Goal: Task Accomplishment & Management: Manage account settings

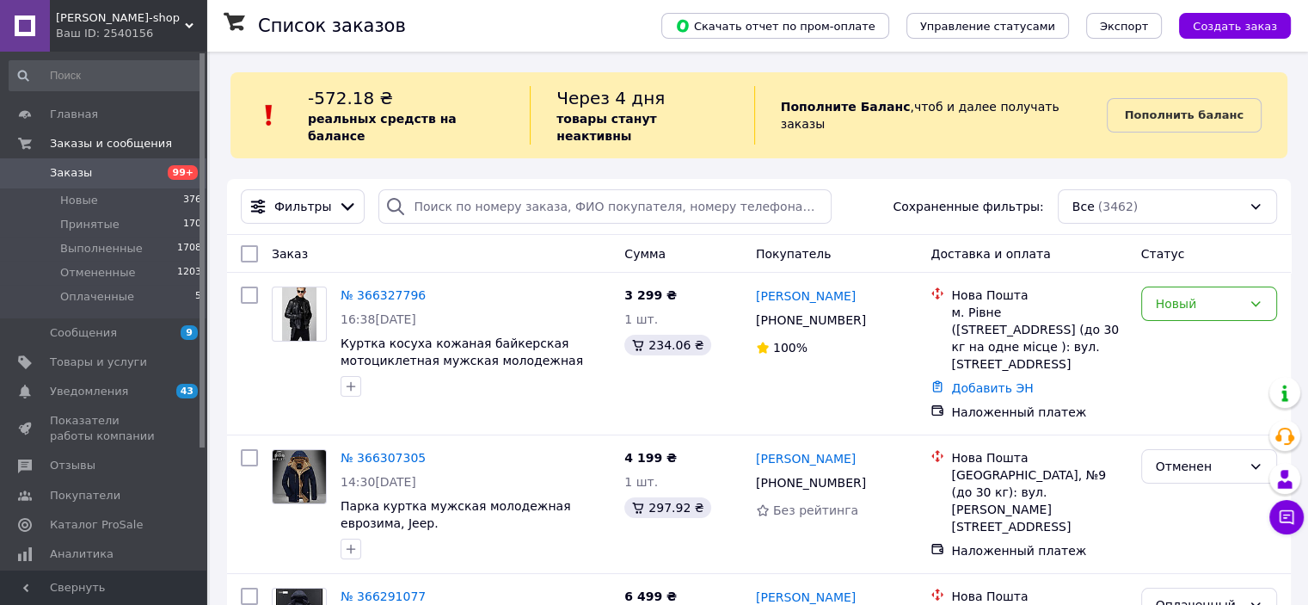
click at [64, 176] on span "Заказы" at bounding box center [71, 172] width 42 height 15
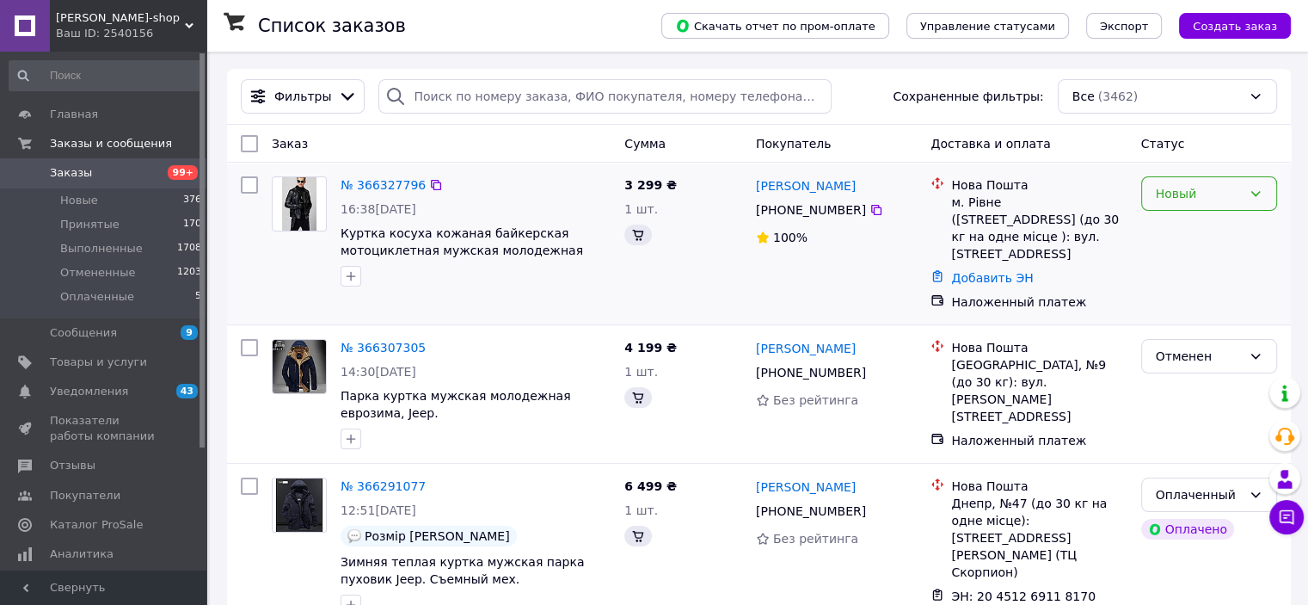
click at [1248, 199] on div "Новый" at bounding box center [1209, 193] width 136 height 34
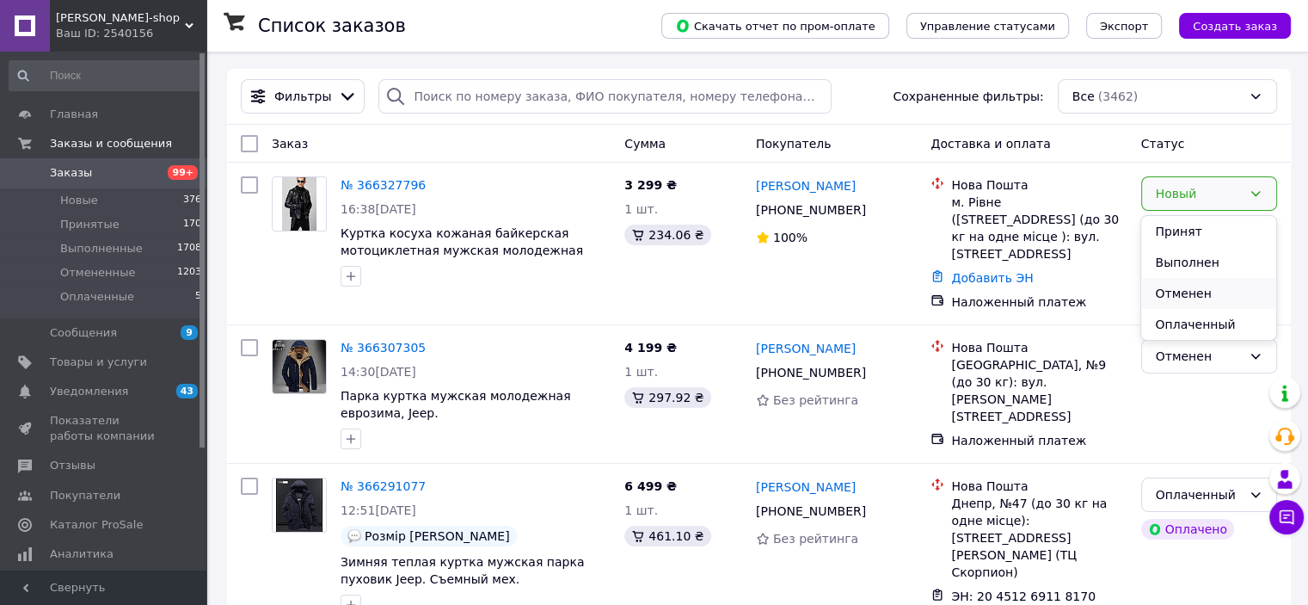
click at [1188, 295] on li "Отменен" at bounding box center [1208, 293] width 134 height 31
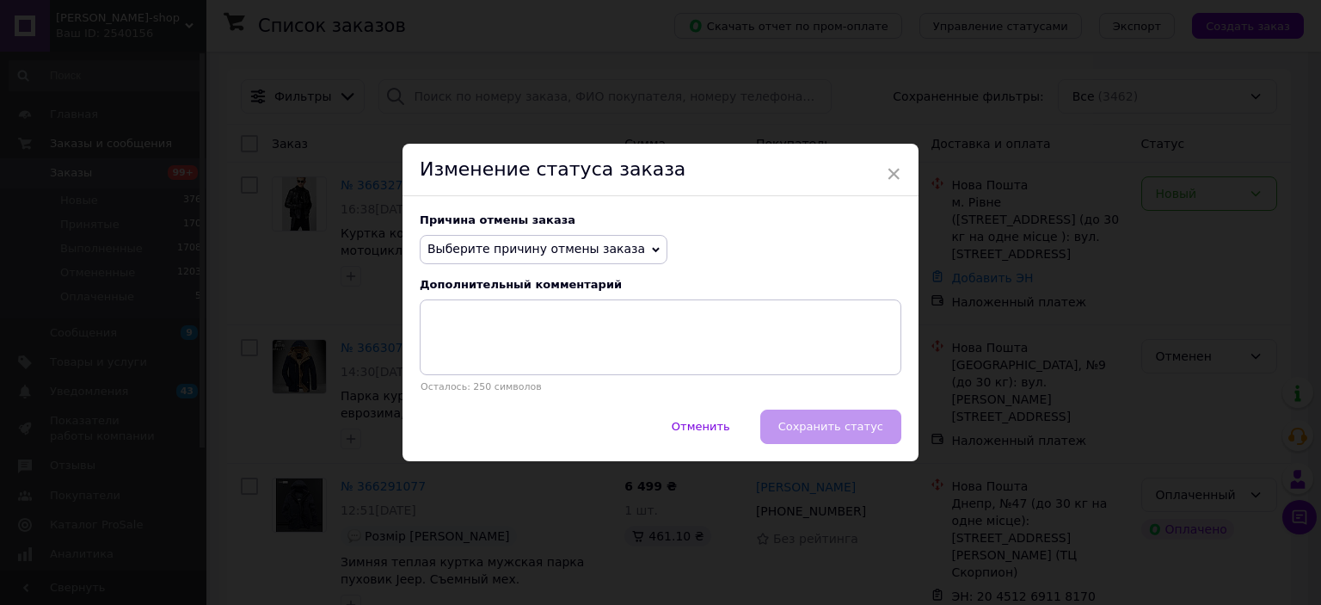
click at [575, 247] on span "Выберите причину отмены заказа" at bounding box center [536, 249] width 218 height 14
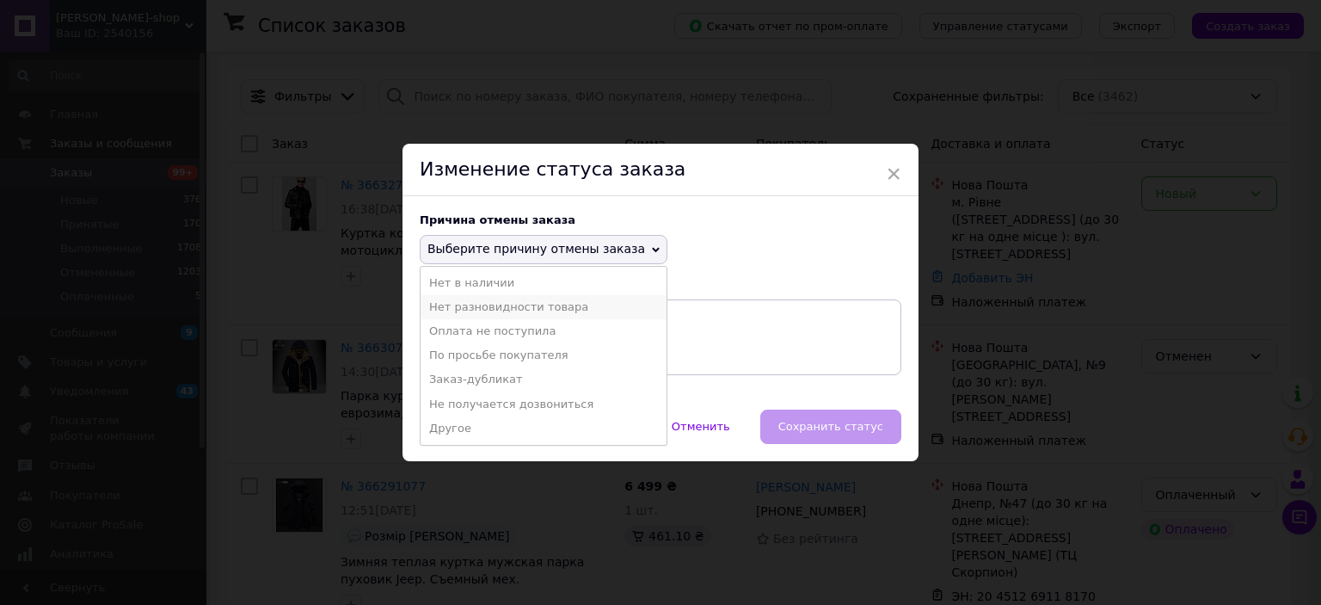
click at [533, 311] on li "Нет разновидности товара" at bounding box center [544, 307] width 246 height 24
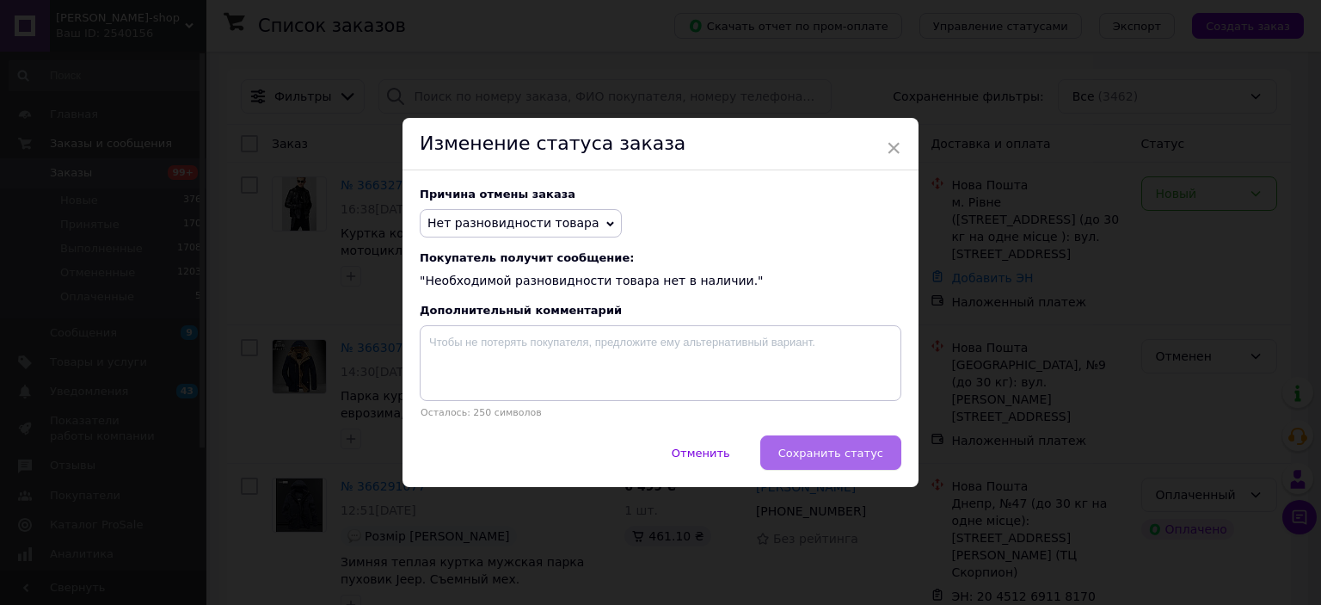
drag, startPoint x: 864, startPoint y: 453, endPoint x: 853, endPoint y: 452, distance: 10.5
click at [863, 453] on span "Сохранить статус" at bounding box center [830, 452] width 105 height 13
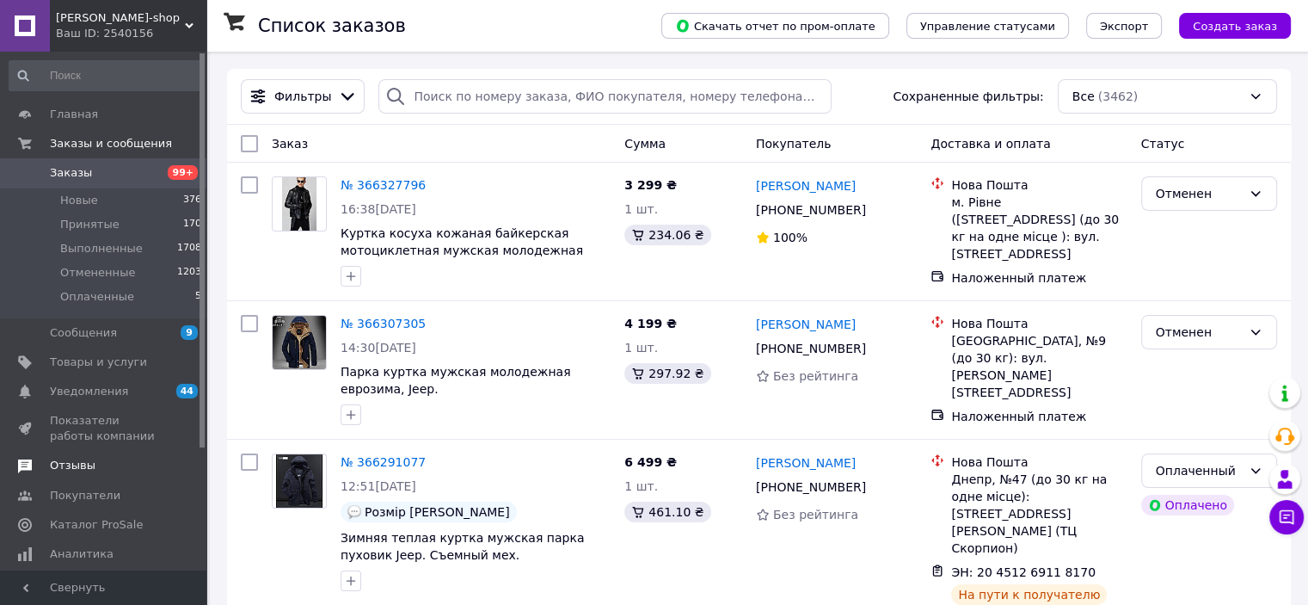
click at [76, 464] on span "Отзывы" at bounding box center [73, 465] width 46 height 15
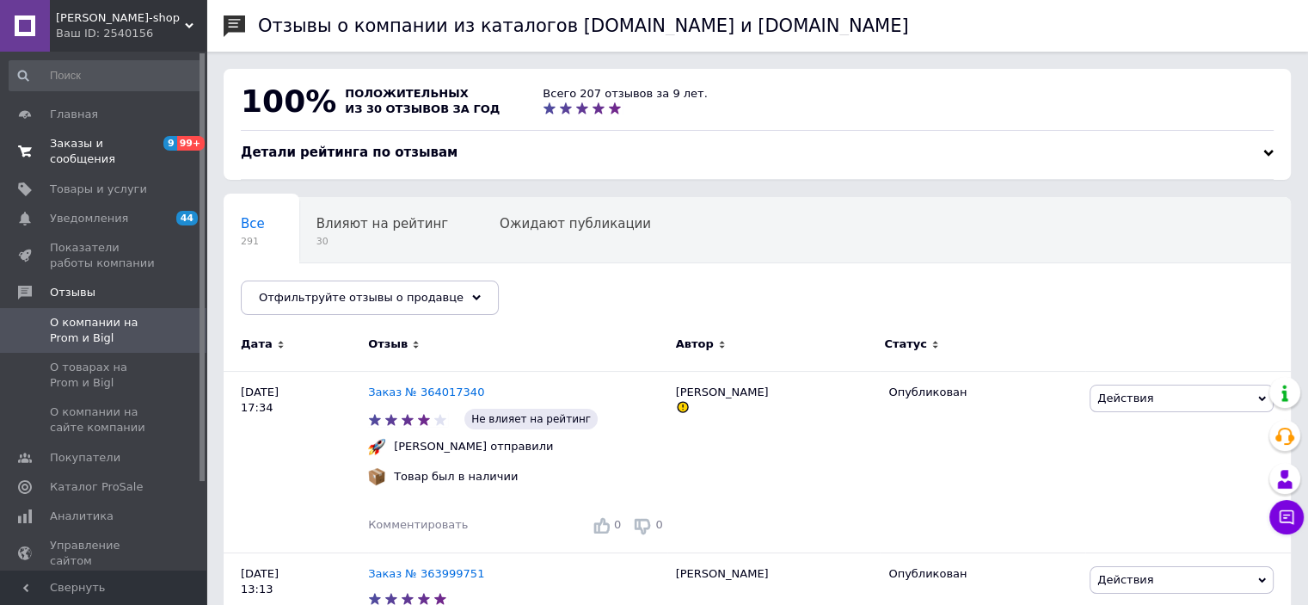
click at [133, 142] on span "Заказы и сообщения" at bounding box center [104, 151] width 109 height 31
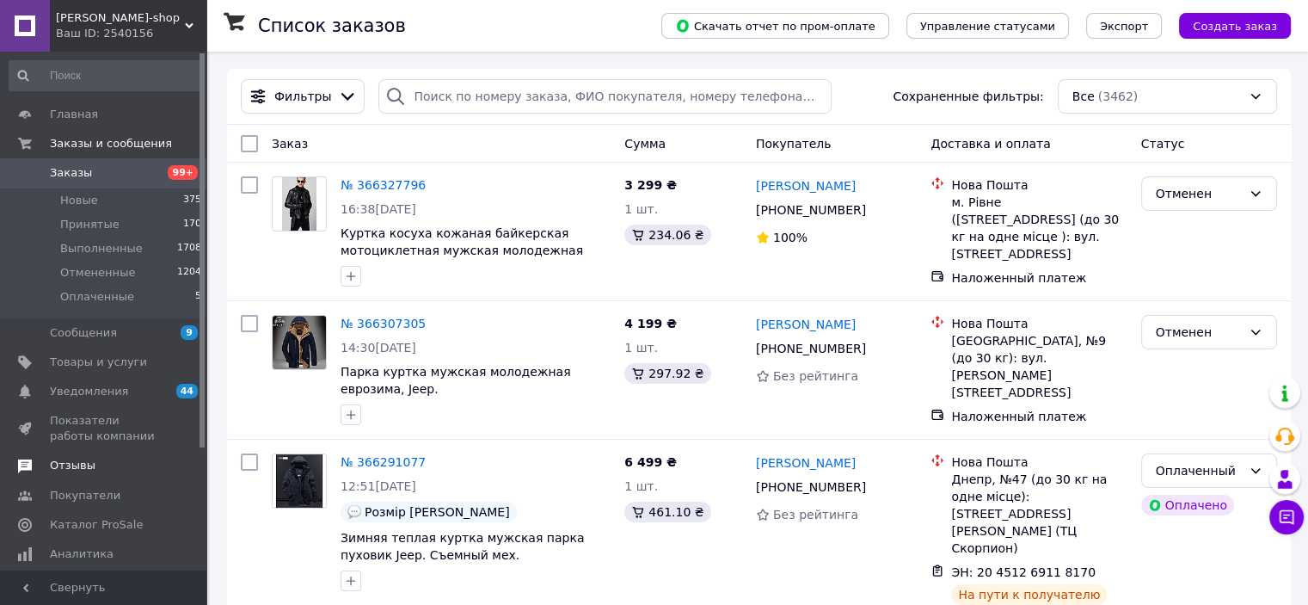
click at [70, 466] on span "Отзывы" at bounding box center [73, 465] width 46 height 15
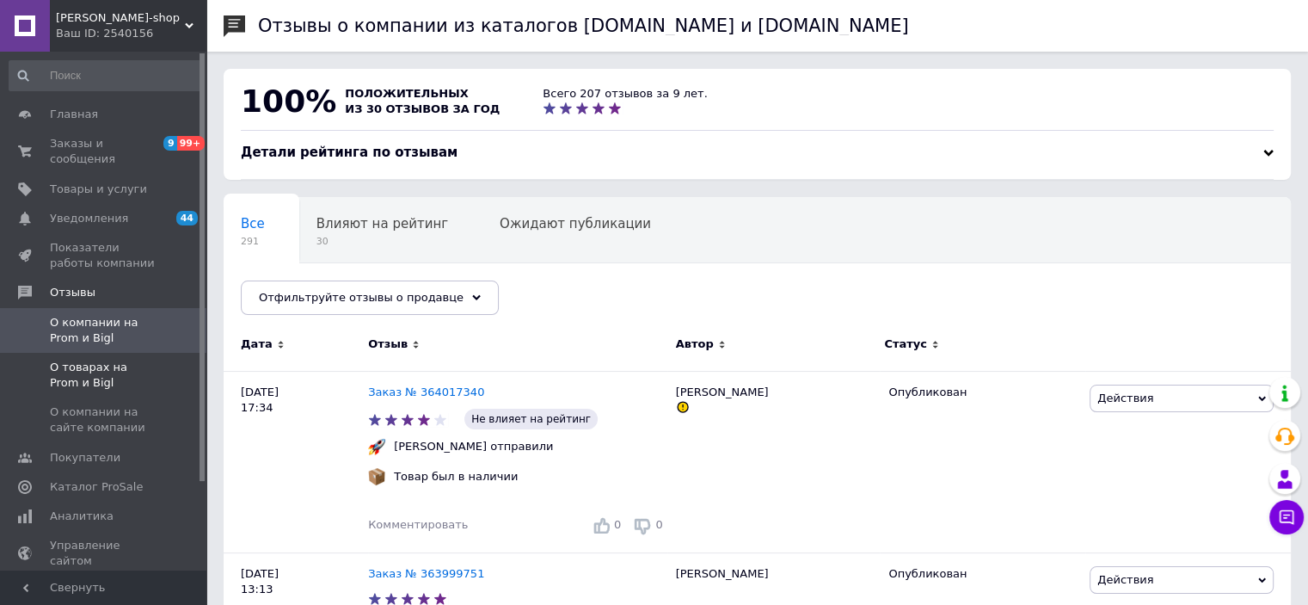
click at [128, 362] on span "О товарах на Prom и Bigl" at bounding box center [104, 375] width 109 height 31
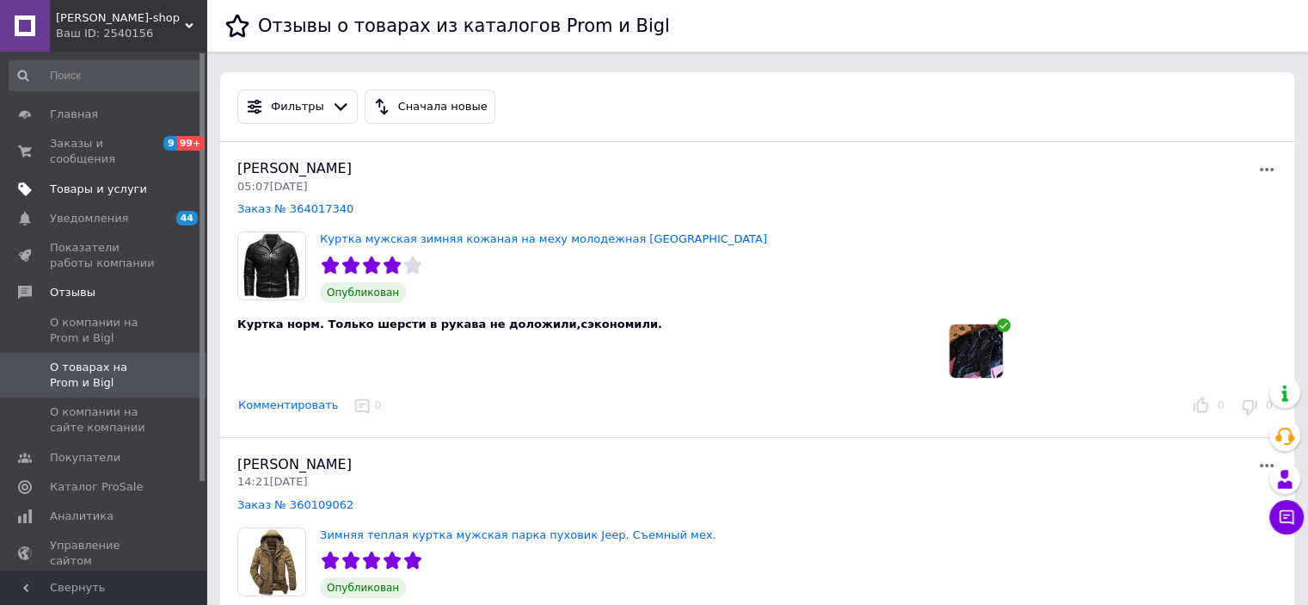
click at [105, 181] on span "Товары и услуги" at bounding box center [98, 188] width 97 height 15
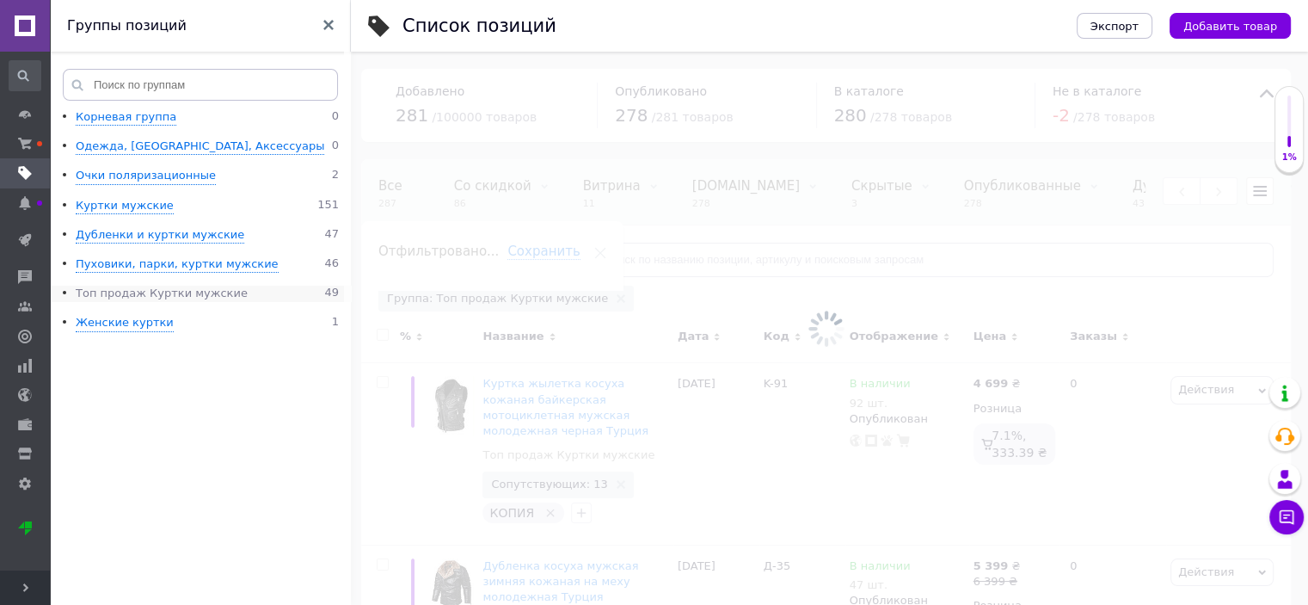
click at [134, 288] on div "Топ продаж Куртки мужские" at bounding box center [162, 294] width 172 height 16
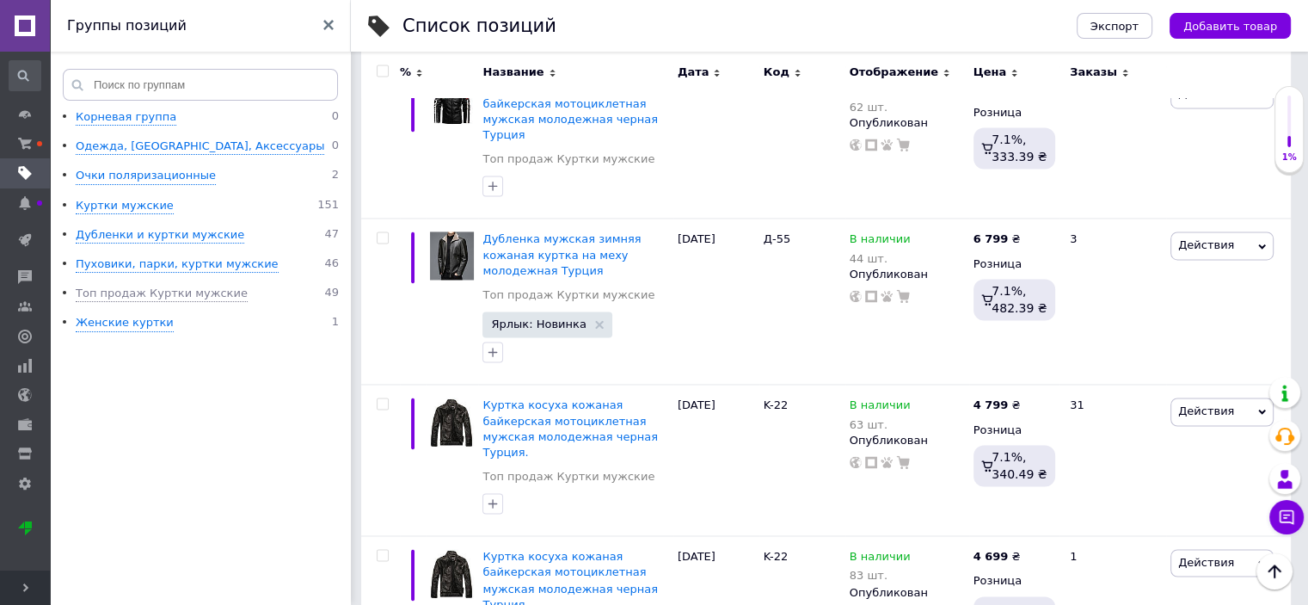
scroll to position [2689, 0]
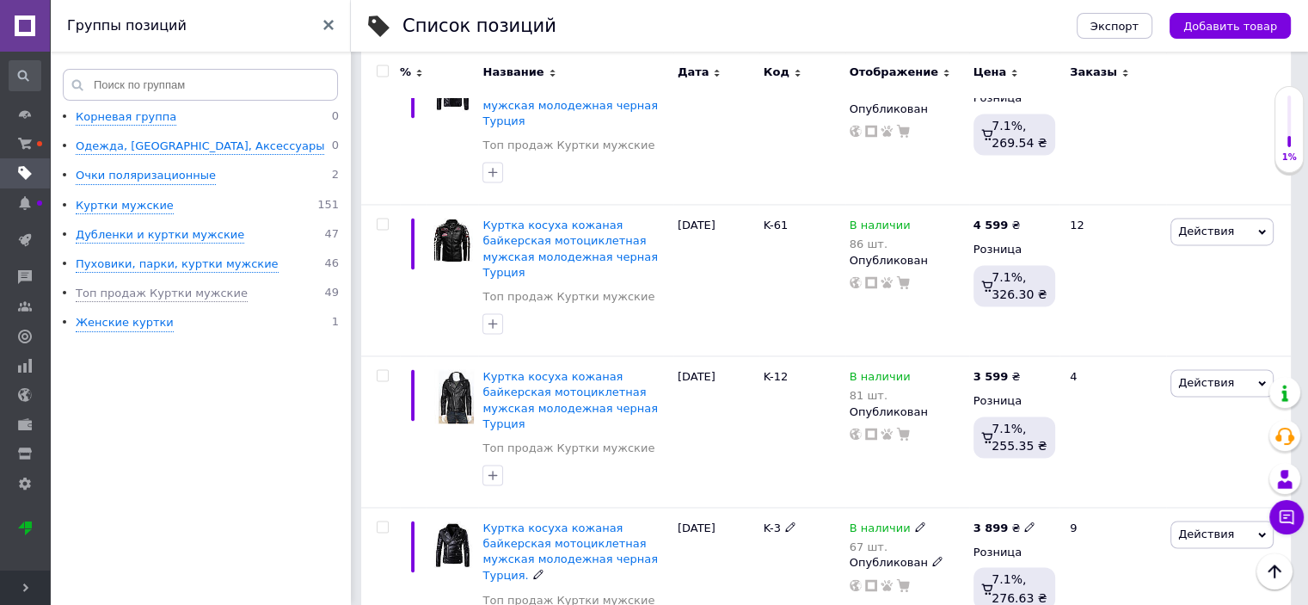
scroll to position [2712, 0]
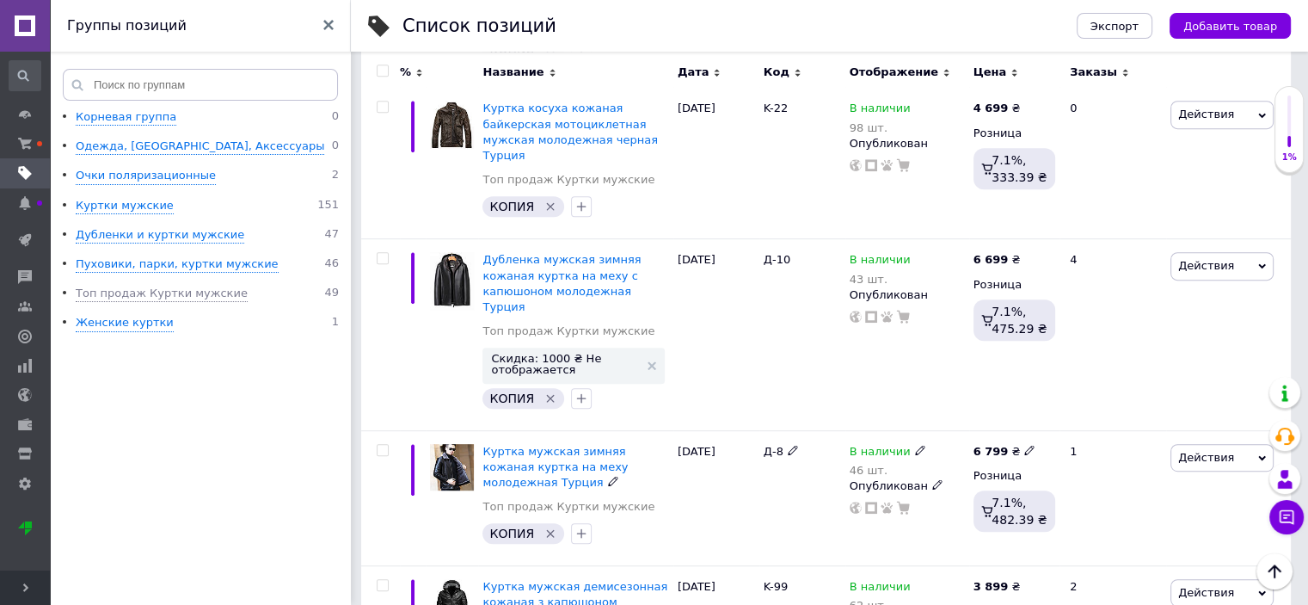
scroll to position [1074, 0]
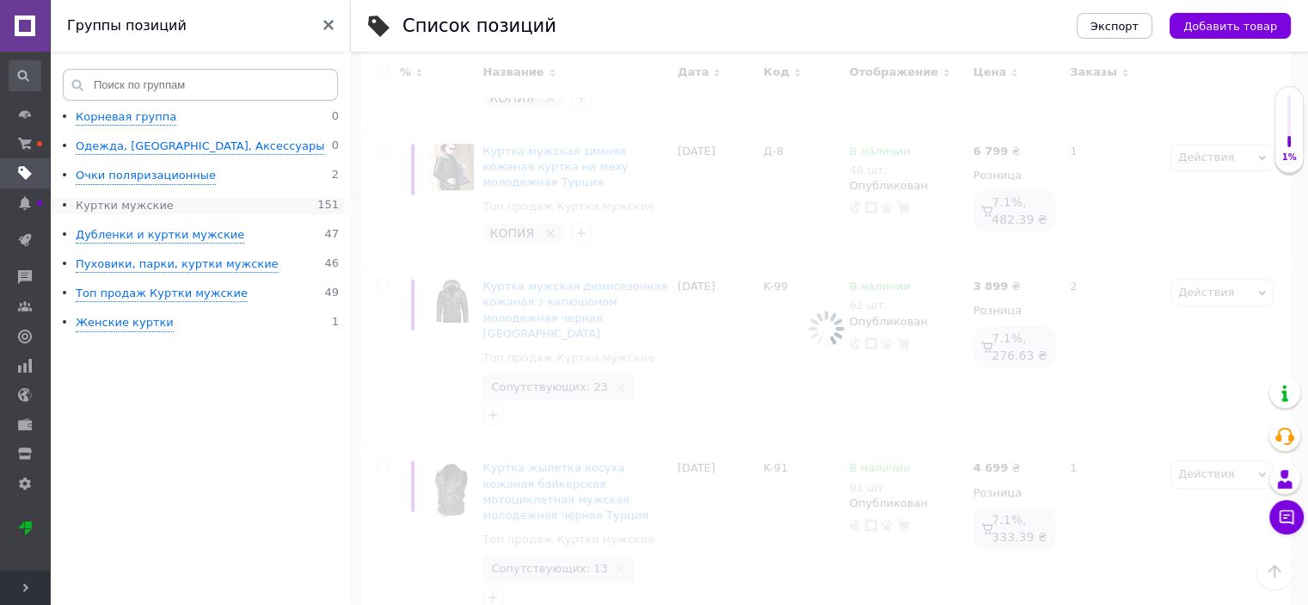
click at [141, 211] on div "Куртки мужские" at bounding box center [125, 206] width 98 height 16
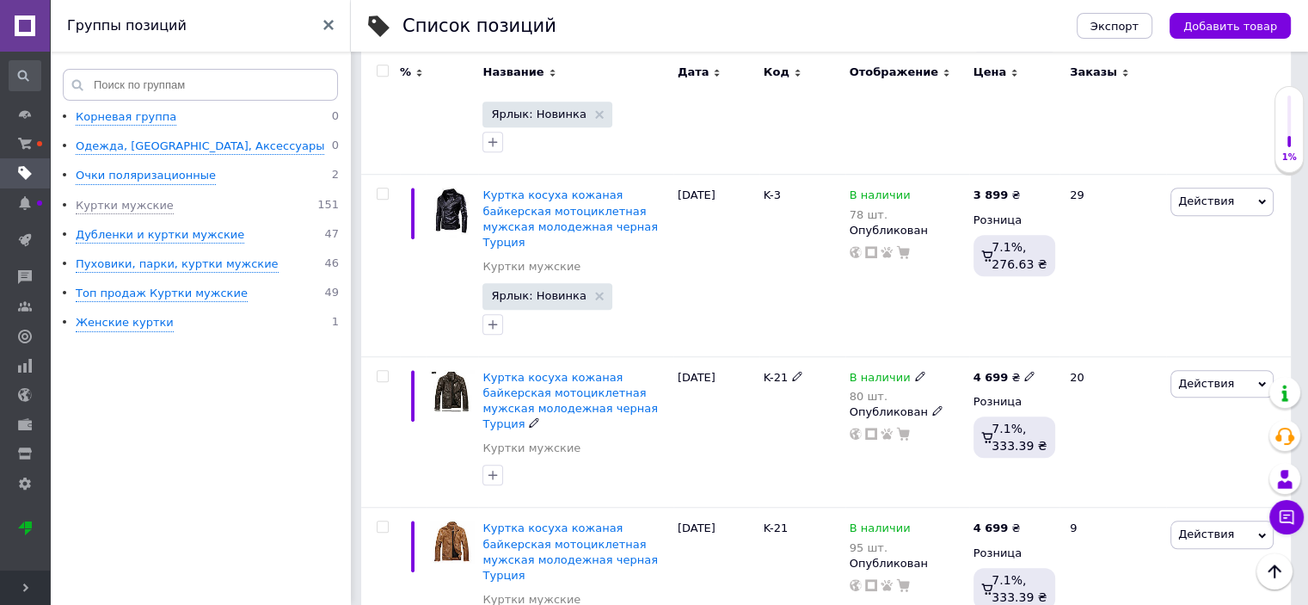
scroll to position [1676, 0]
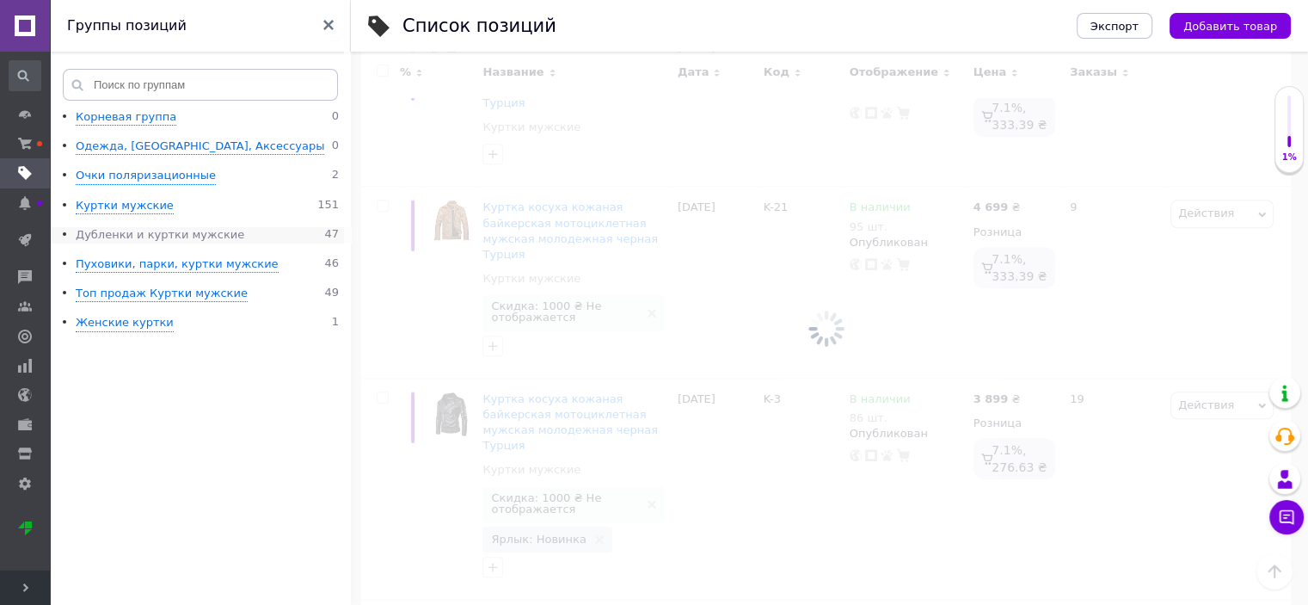
click at [159, 232] on div "Дубленки и куртки мужские" at bounding box center [160, 235] width 169 height 16
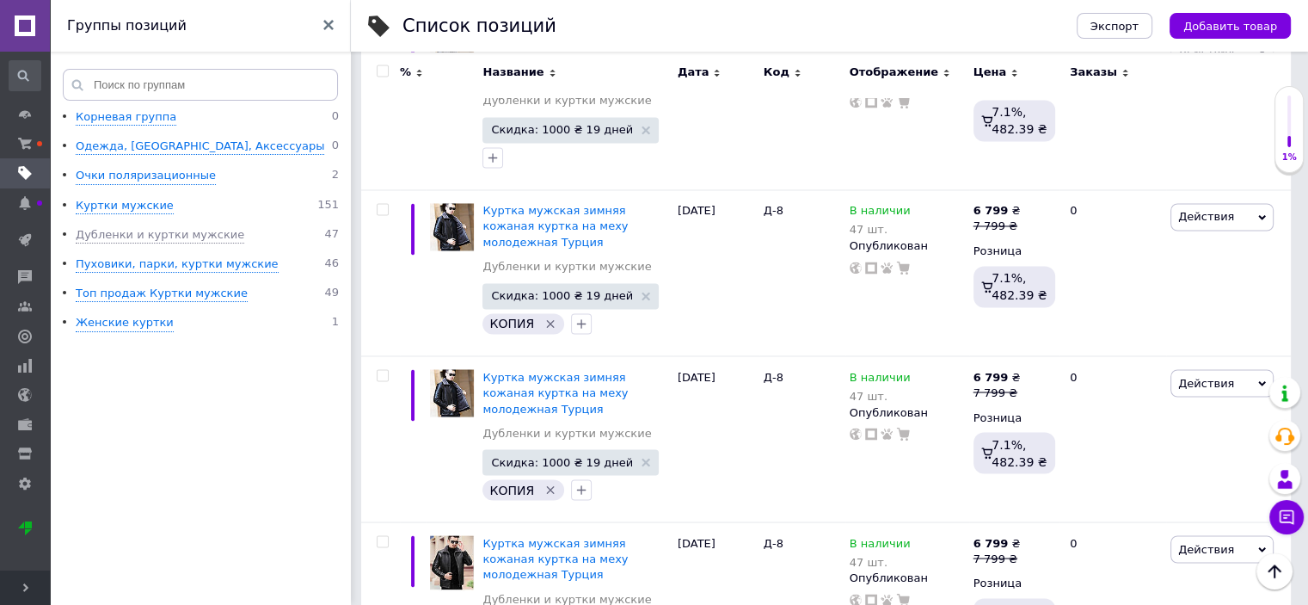
scroll to position [2893, 0]
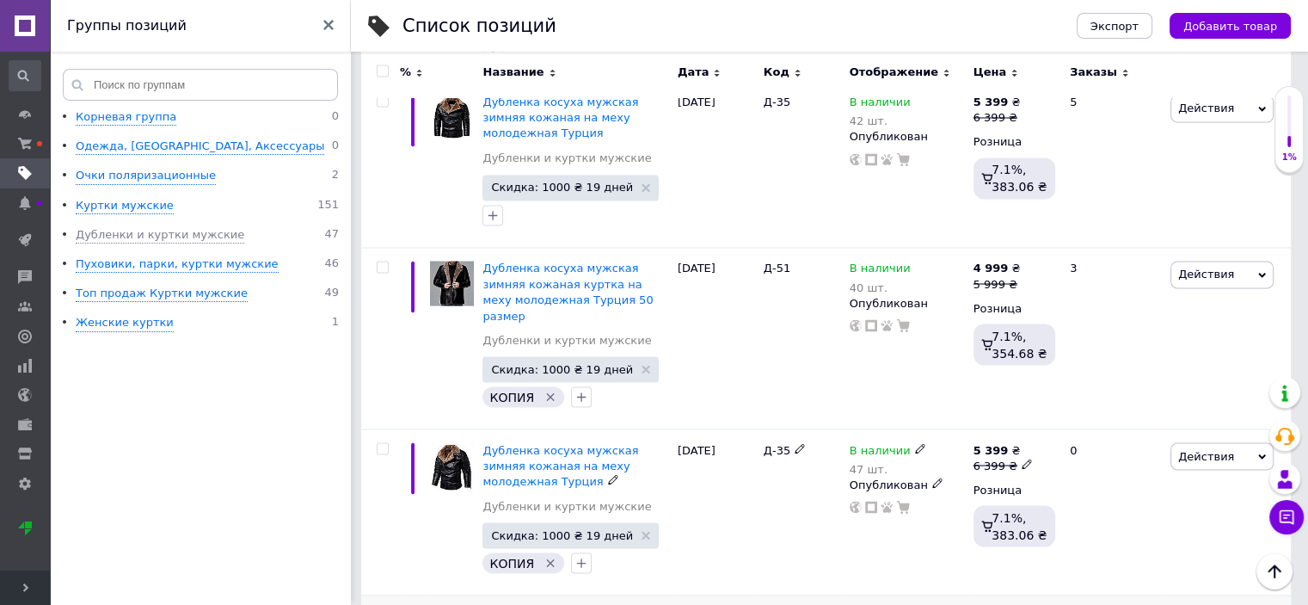
scroll to position [2988, 0]
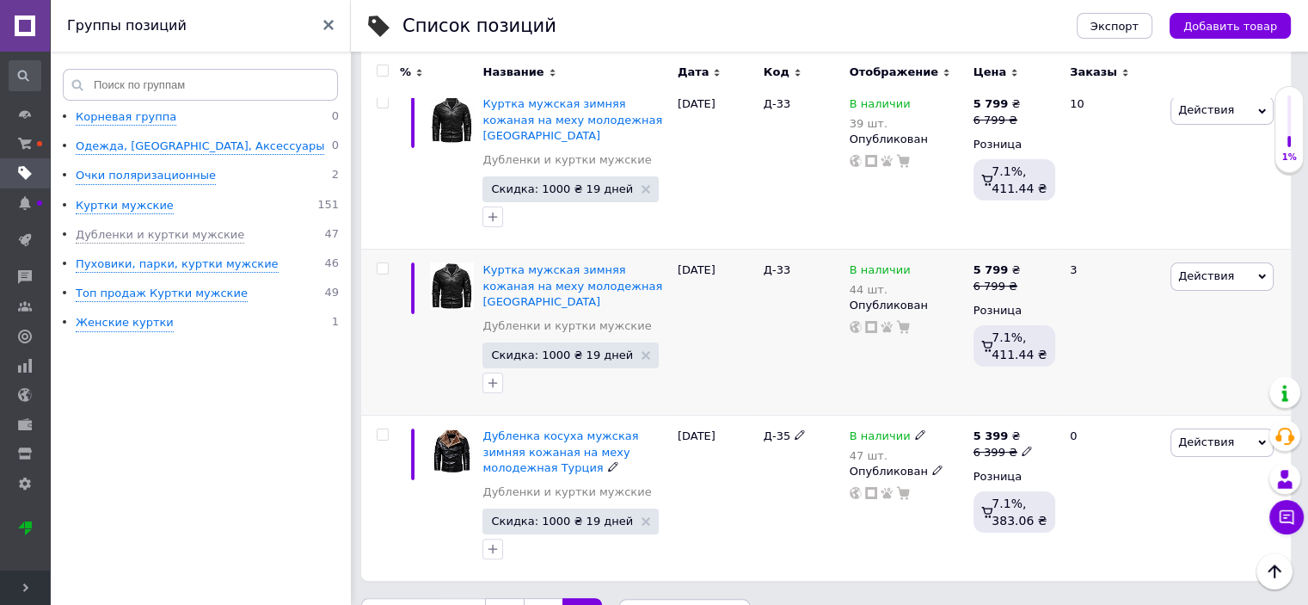
scroll to position [36, 0]
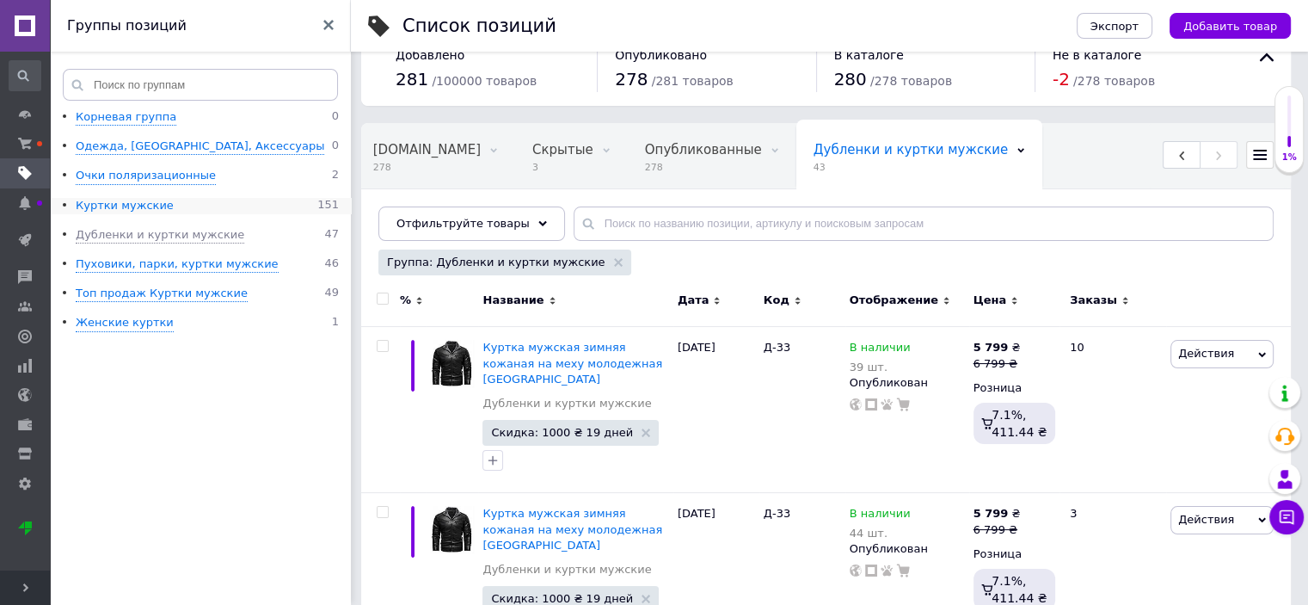
click at [142, 202] on div "Куртки мужские" at bounding box center [125, 206] width 98 height 16
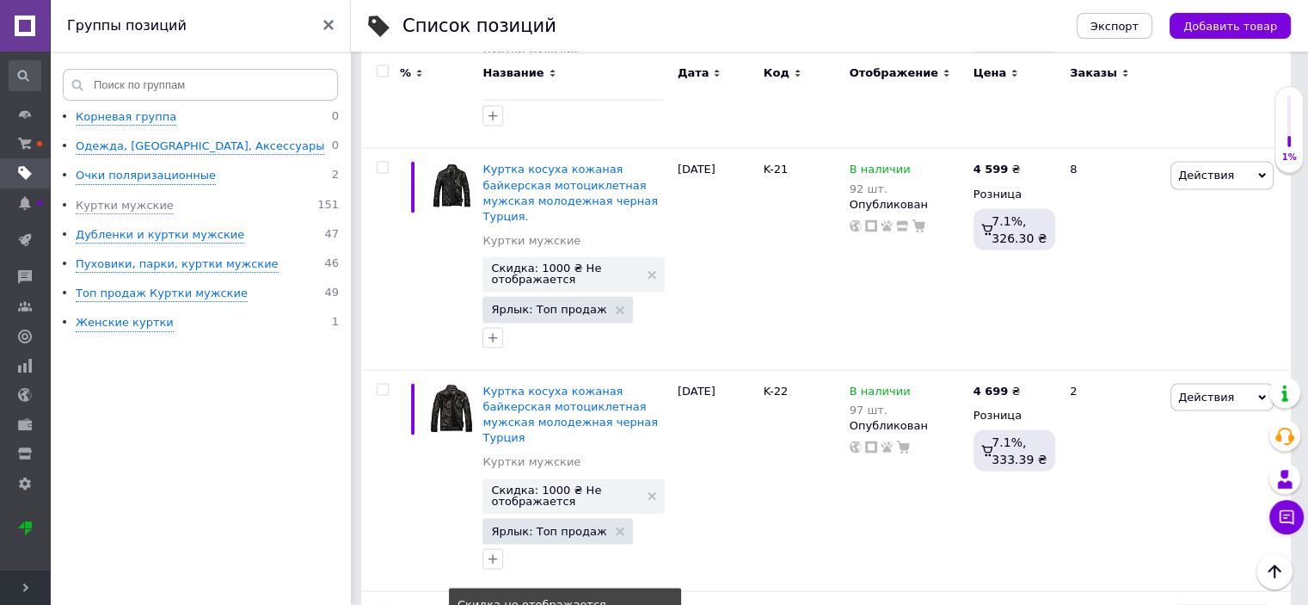
scroll to position [3634, 0]
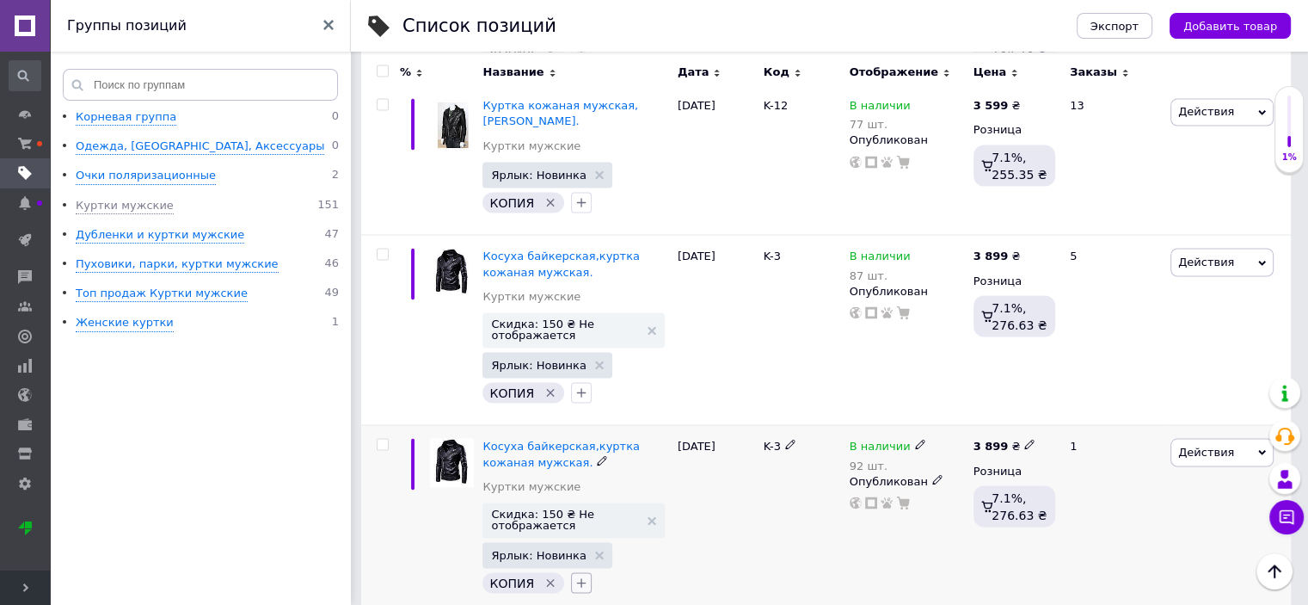
scroll to position [3134, 0]
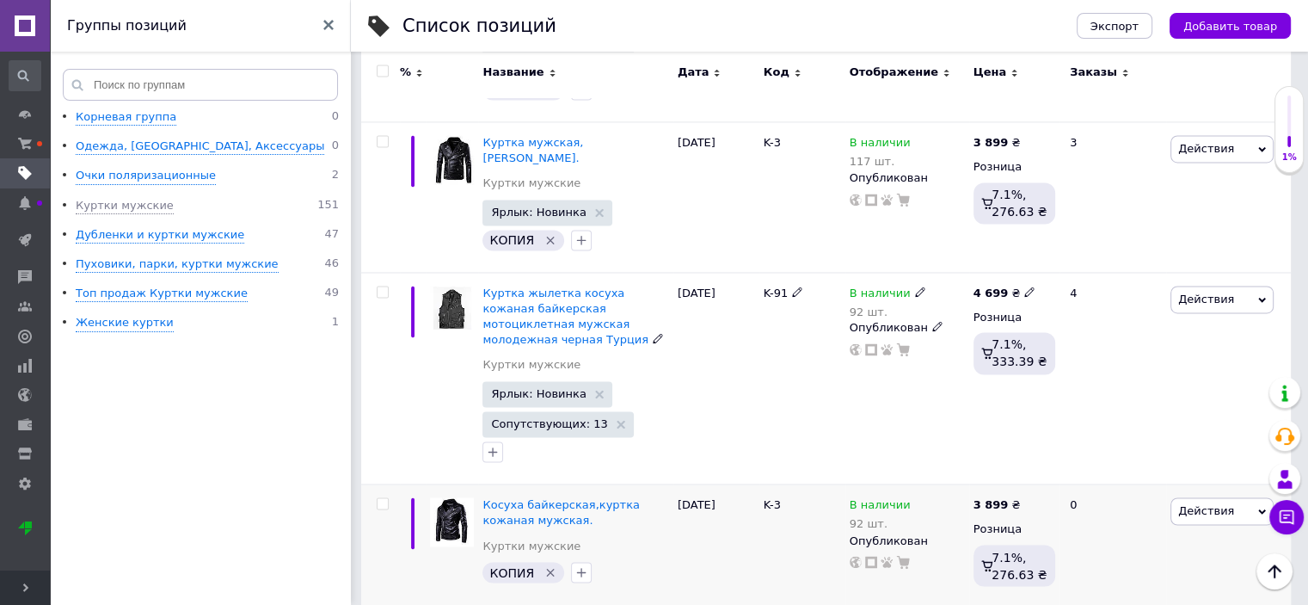
scroll to position [2911, 0]
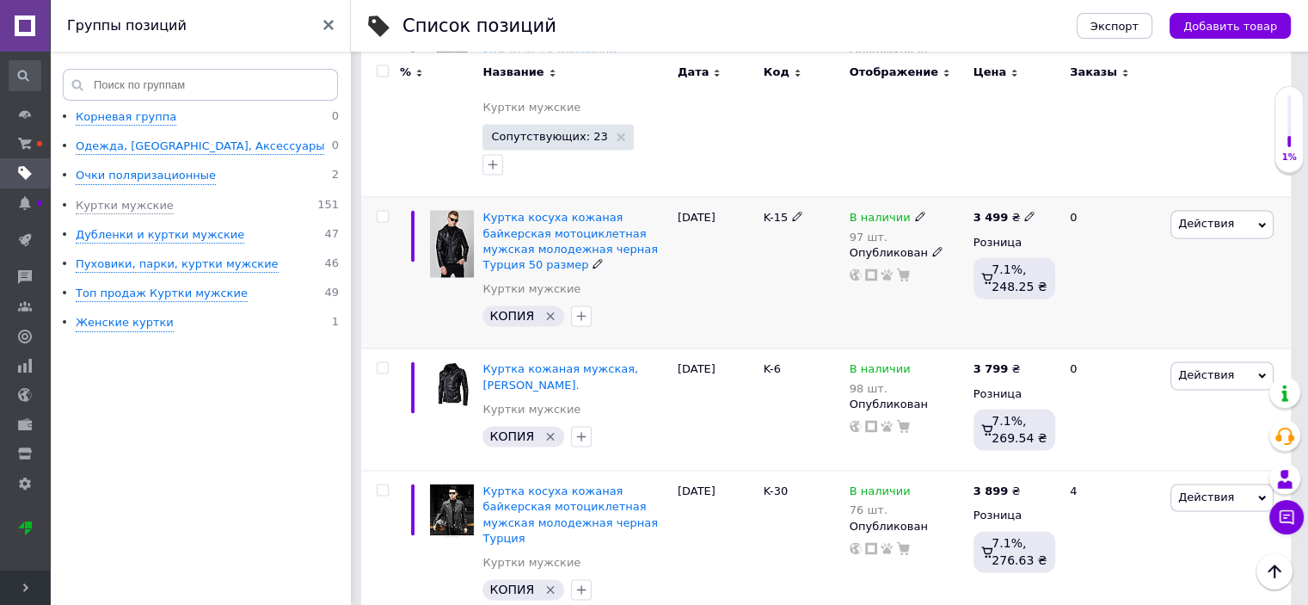
scroll to position [2783, 0]
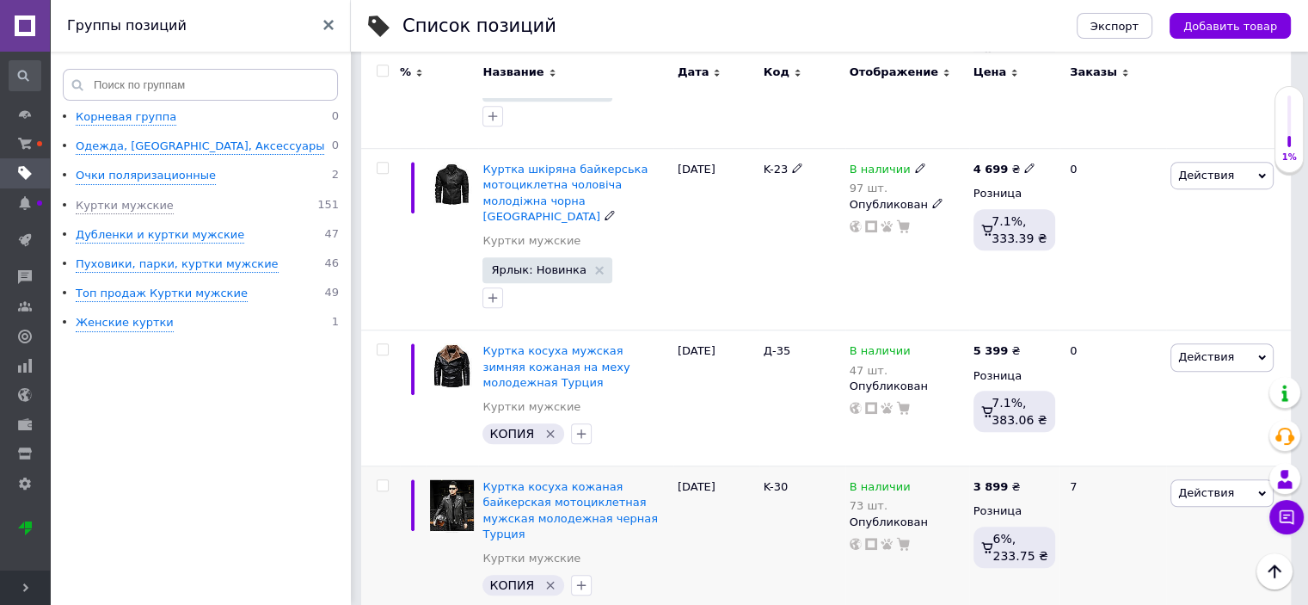
scroll to position [1376, 0]
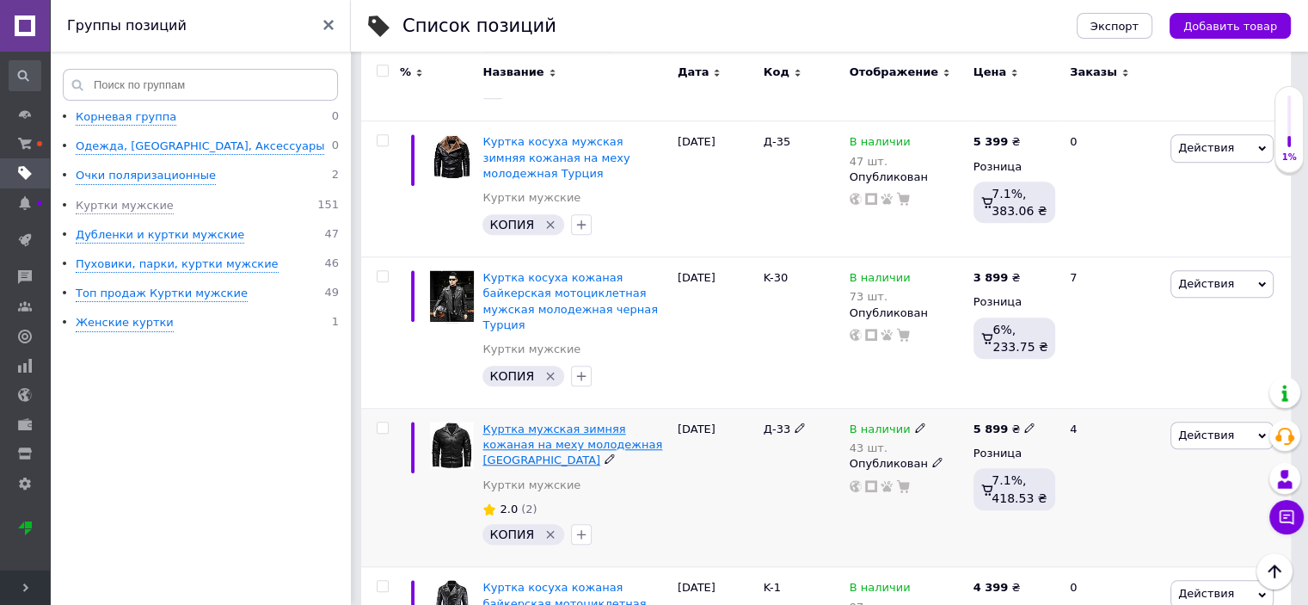
click at [550, 422] on span "Куртка мужская зимняя кожаная на меху молодежная [GEOGRAPHIC_DATA]" at bounding box center [573, 444] width 180 height 44
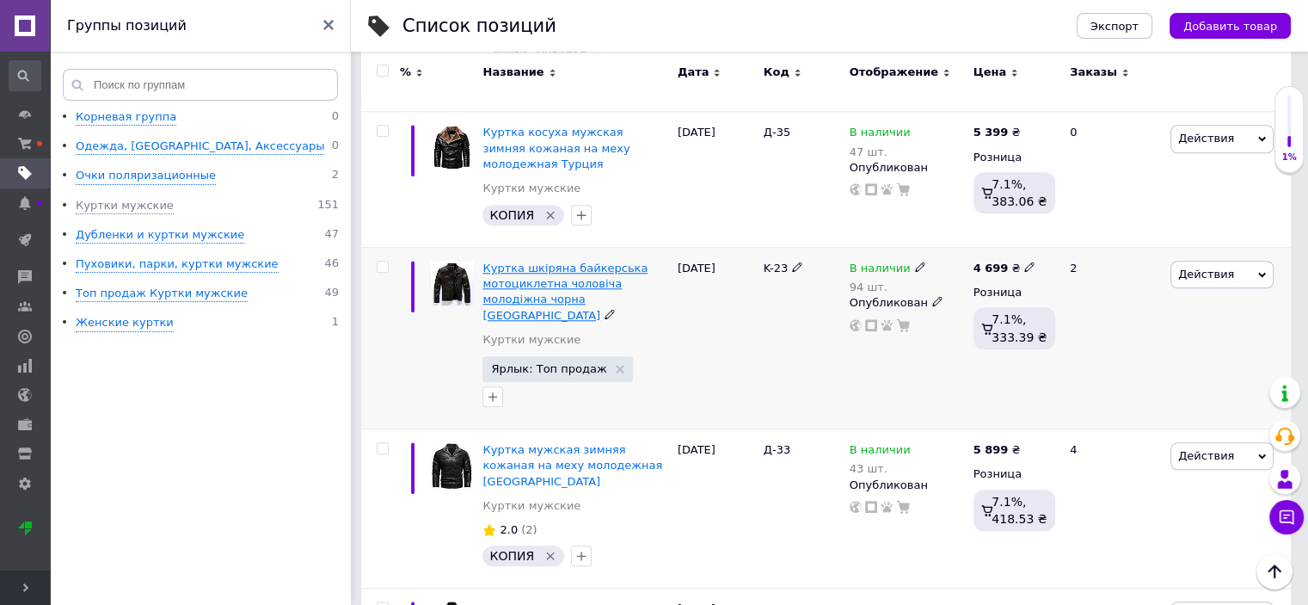
scroll to position [1548, 0]
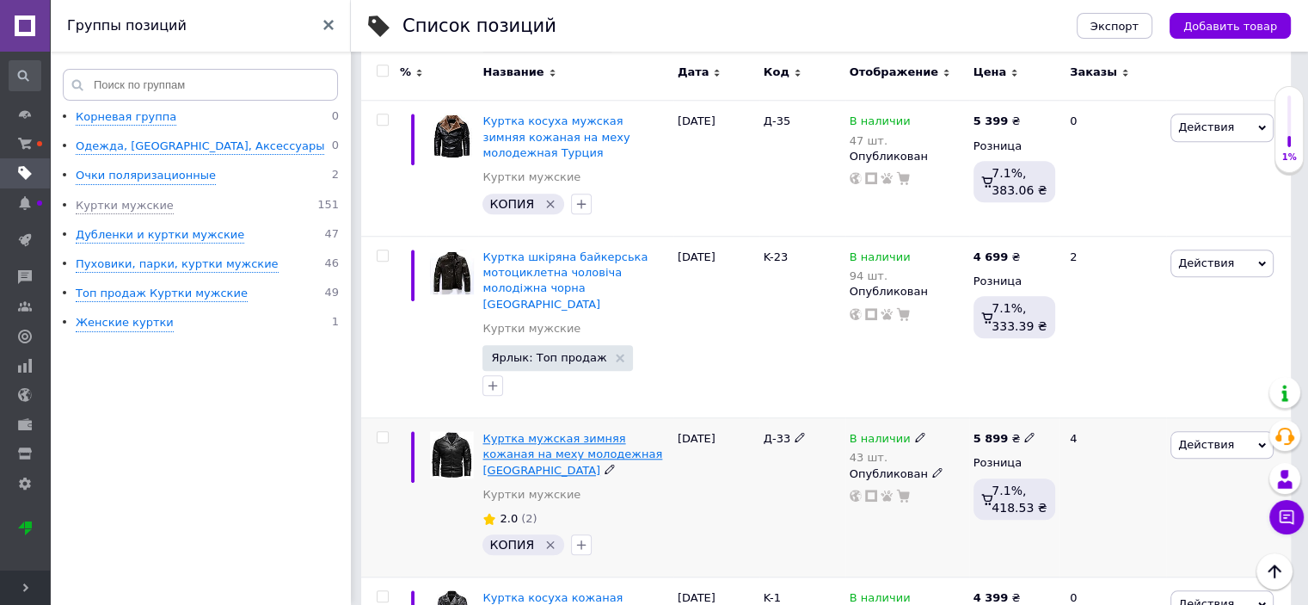
click at [506, 432] on span "Куртка мужская зимняя кожаная на меху молодежная [GEOGRAPHIC_DATA]" at bounding box center [573, 454] width 180 height 44
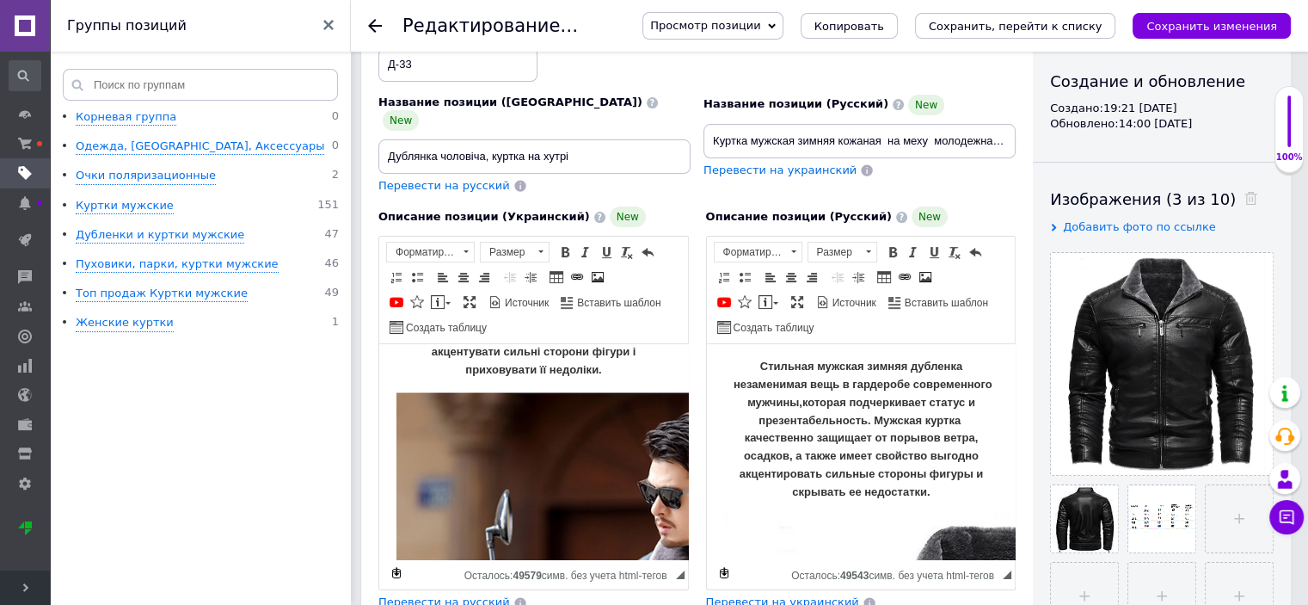
scroll to position [126, 0]
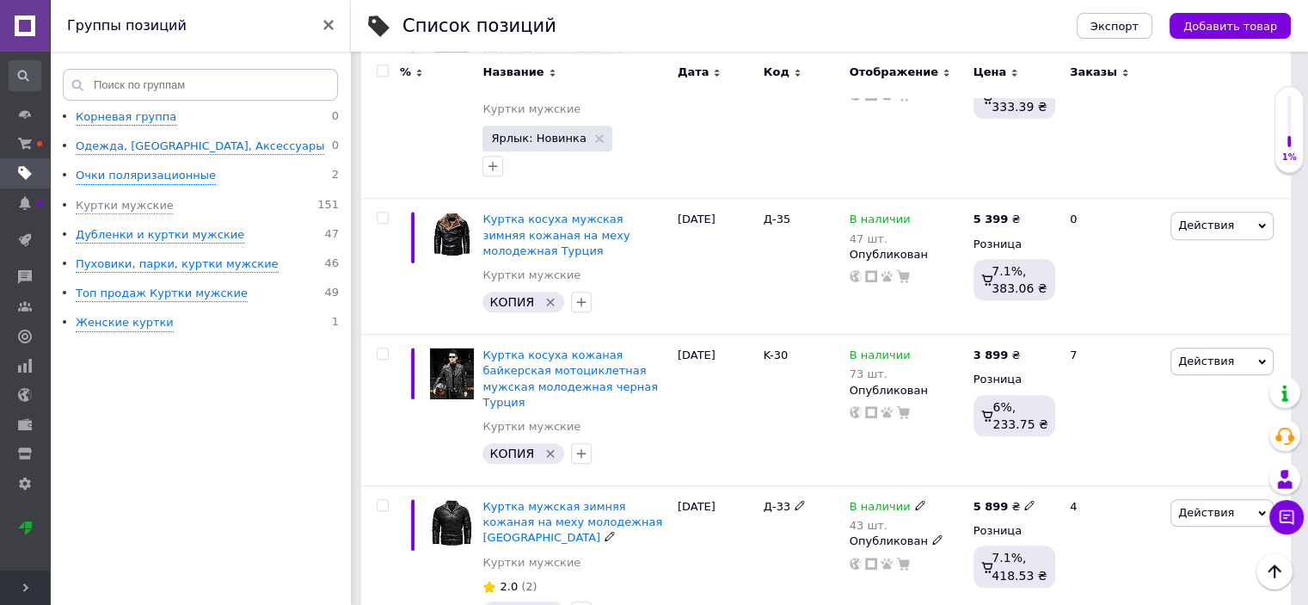
scroll to position [1376, 0]
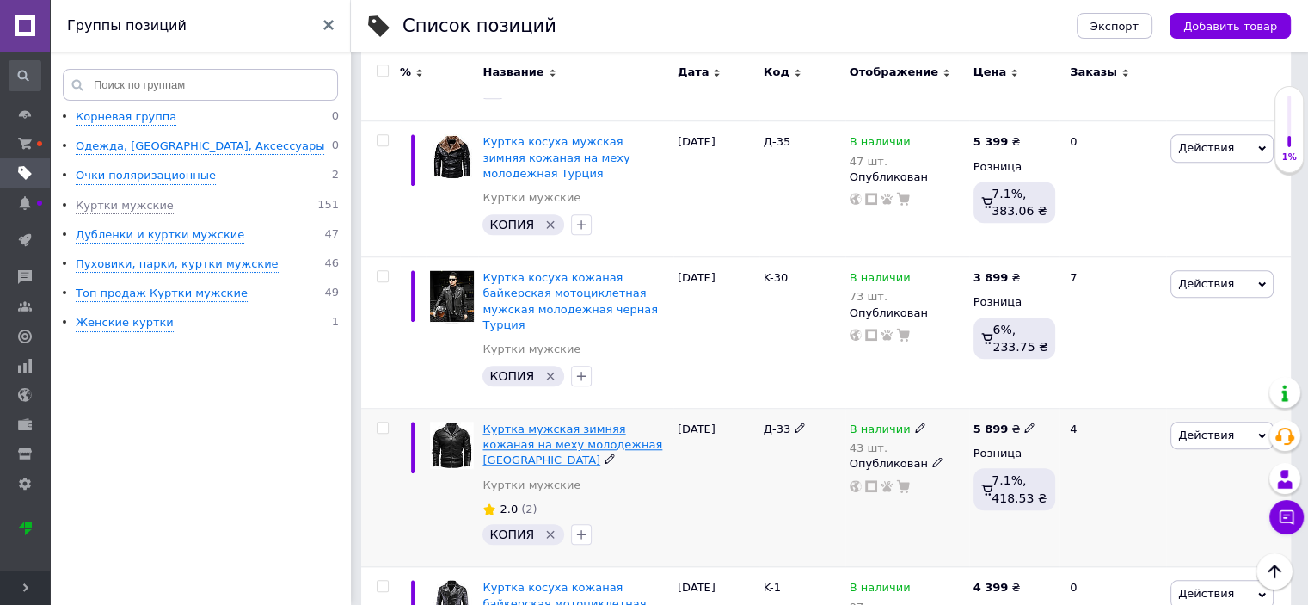
click at [484, 422] on span "Куртка мужская зимняя кожаная на меху молодежная [GEOGRAPHIC_DATA]" at bounding box center [573, 444] width 180 height 44
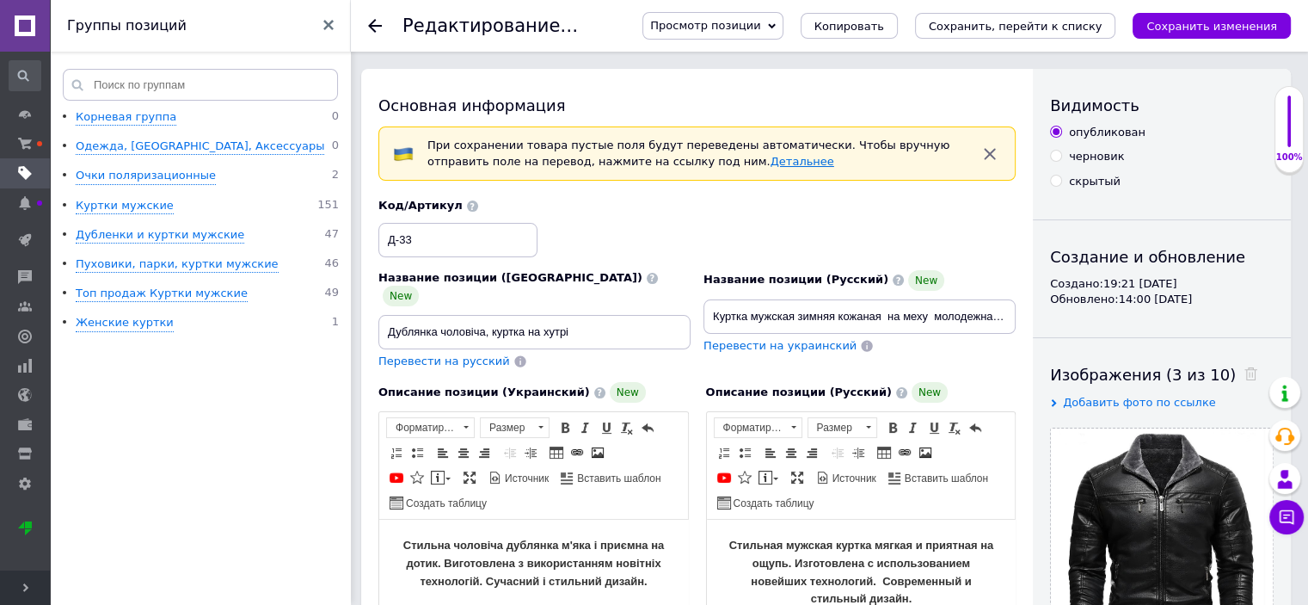
click at [771, 166] on link "Детальнее" at bounding box center [803, 161] width 64 height 13
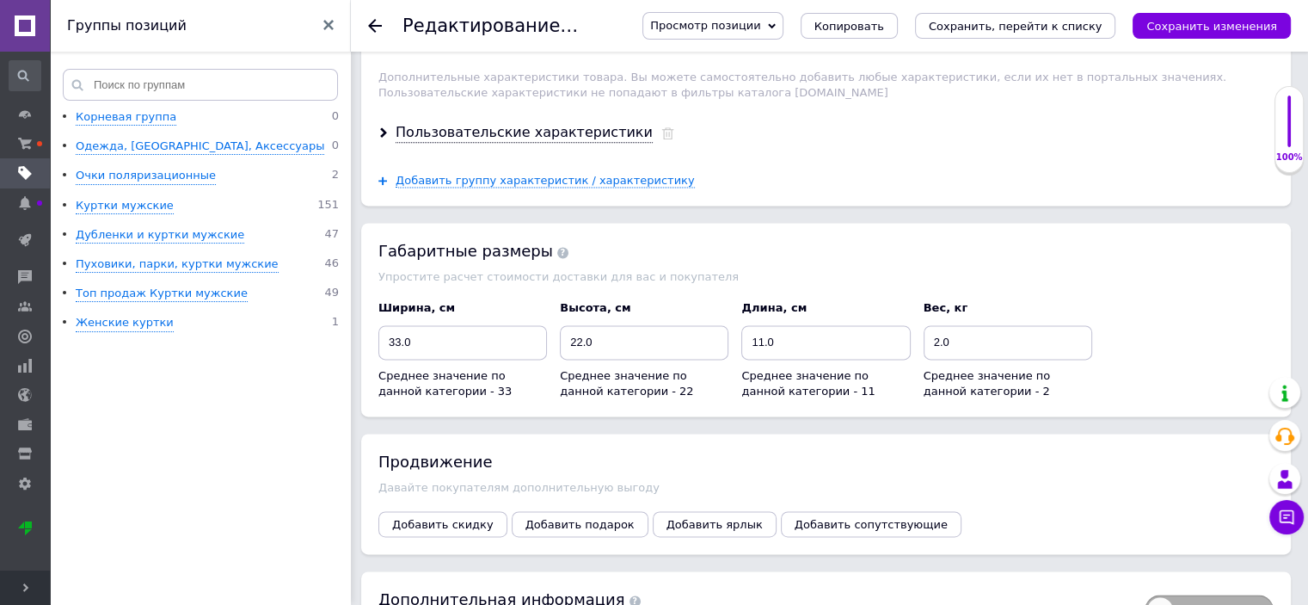
scroll to position [2363, 0]
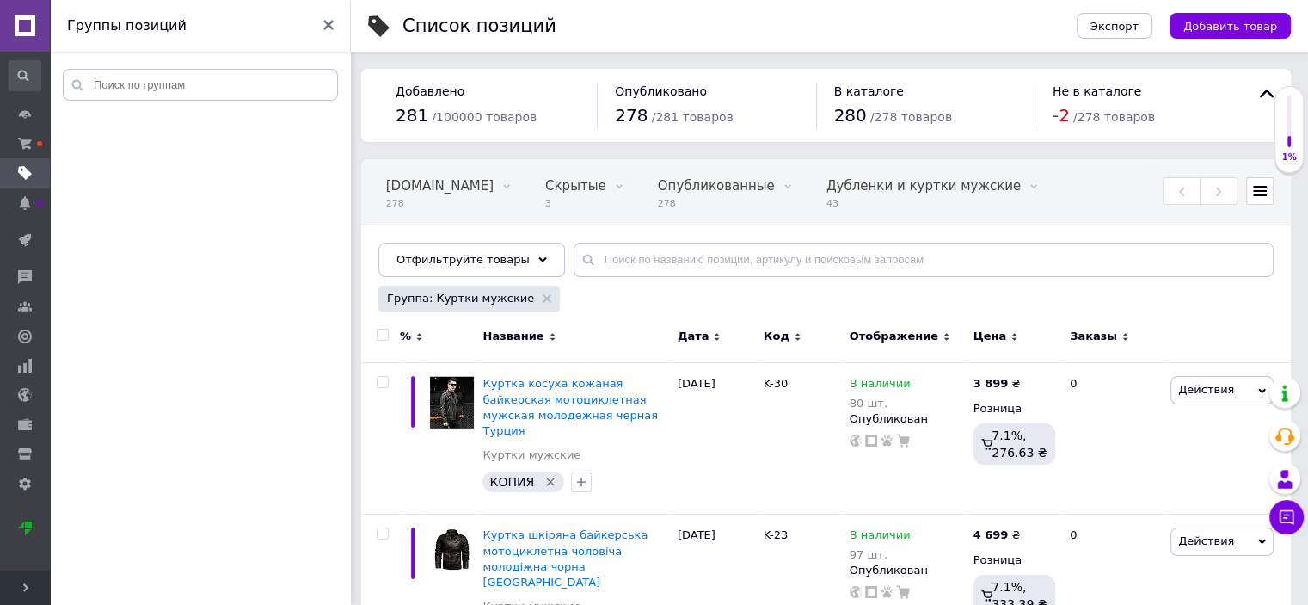
scroll to position [0, 319]
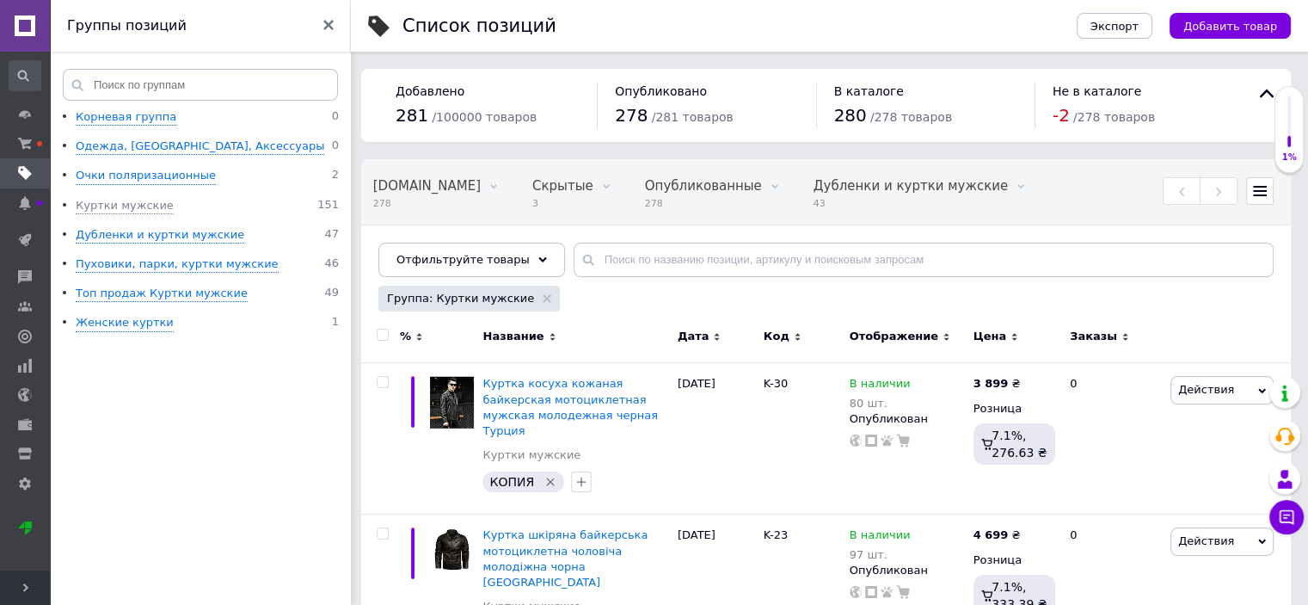
click at [21, 601] on span "Развернуть" at bounding box center [25, 587] width 50 height 34
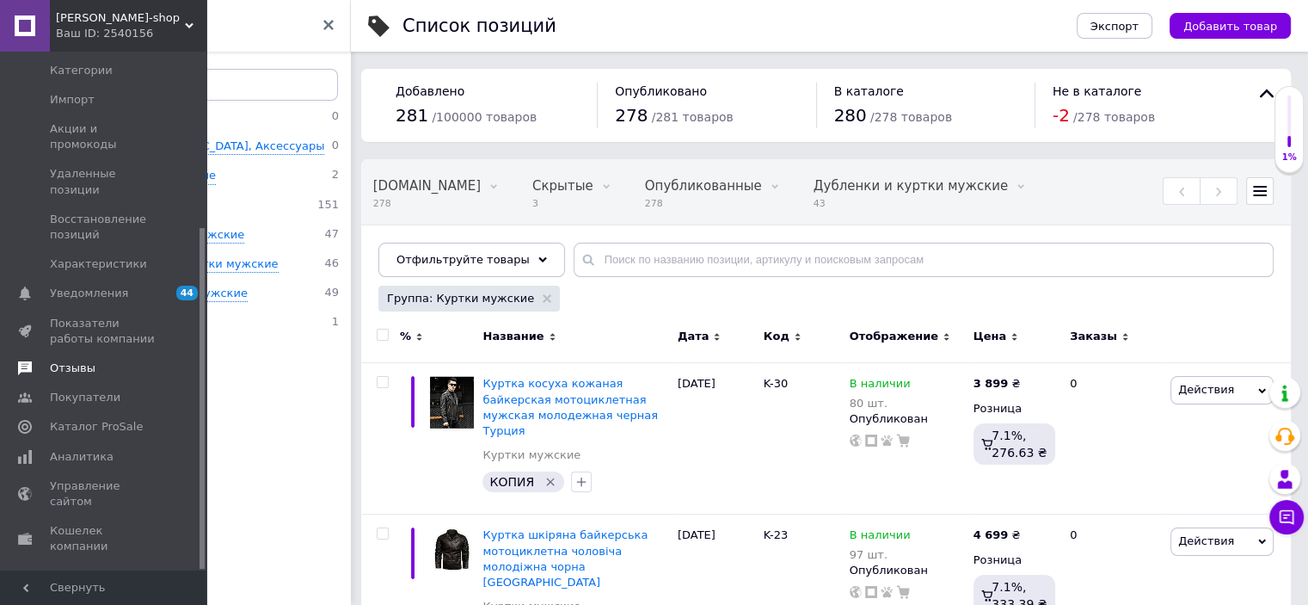
click at [79, 360] on span "Отзывы" at bounding box center [73, 367] width 46 height 15
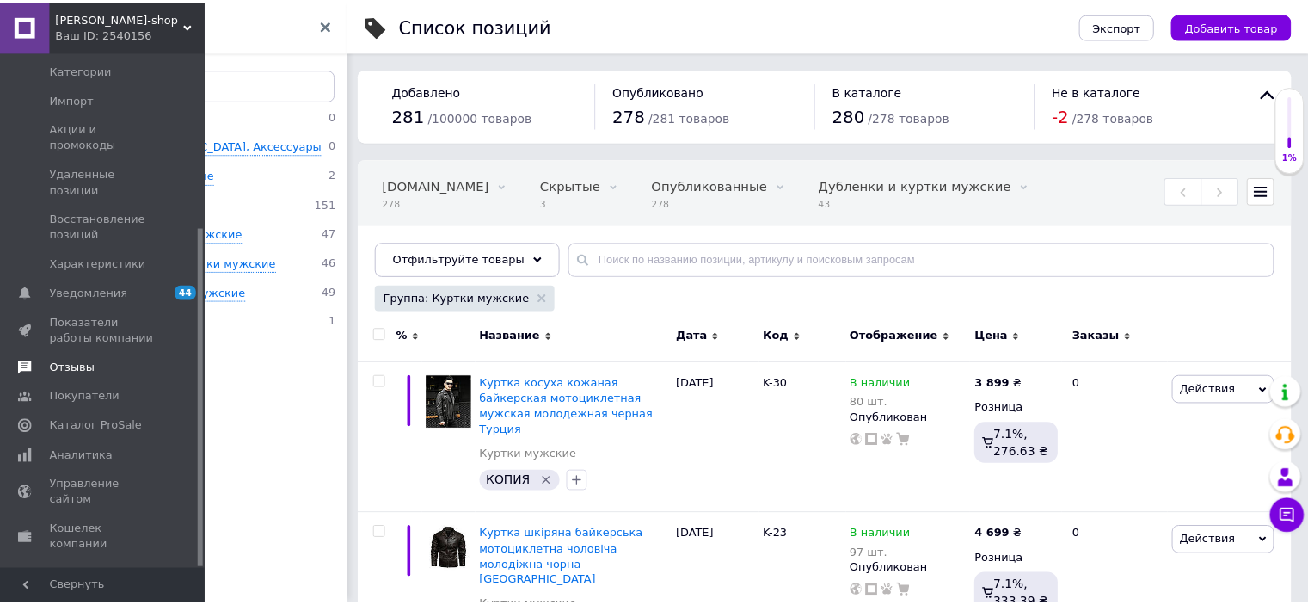
scroll to position [107, 0]
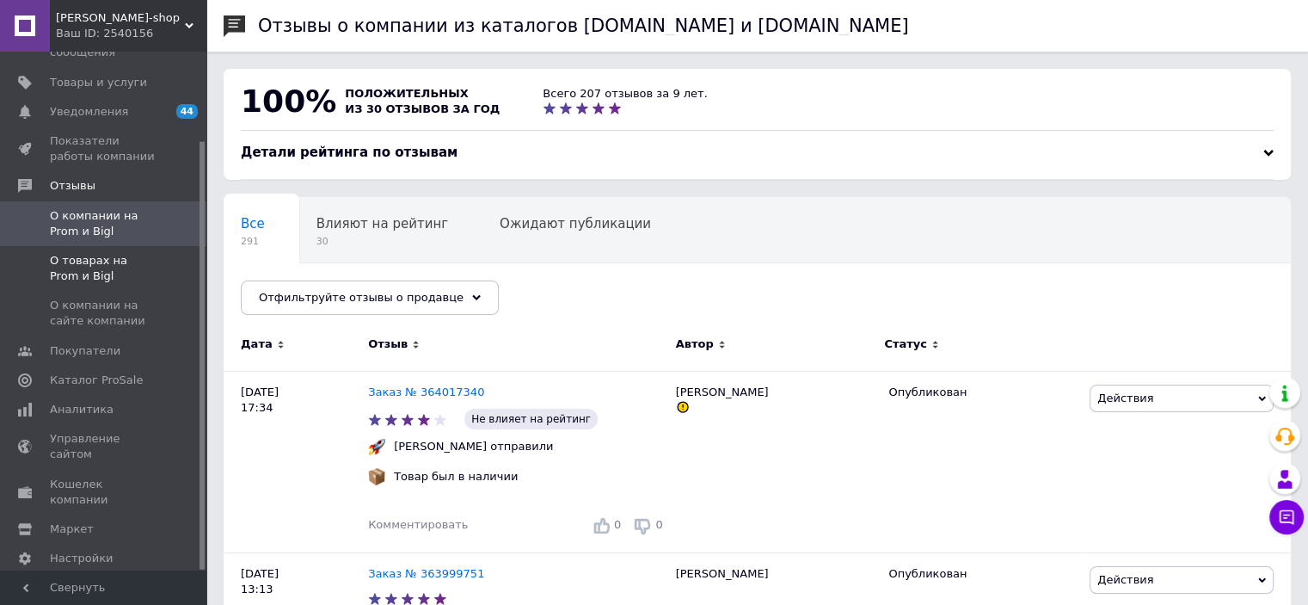
click at [100, 253] on span "О товарах на Prom и Bigl" at bounding box center [104, 268] width 109 height 31
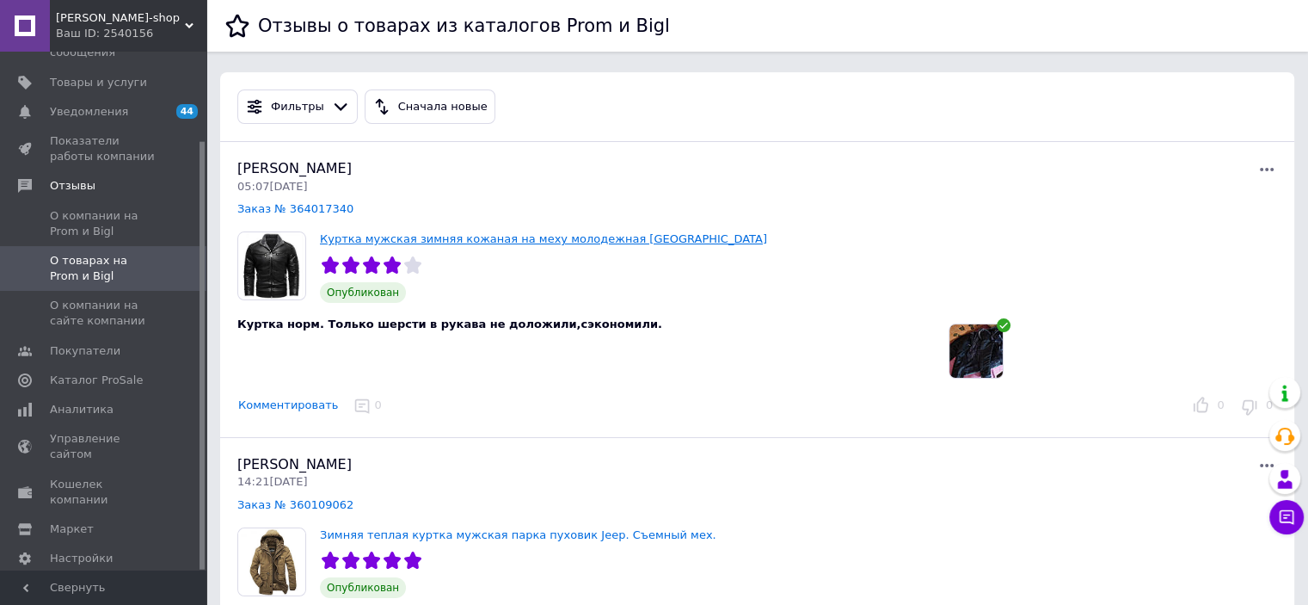
click at [440, 243] on link "Куртка мужская зимняя кожаная на меху молодежная [GEOGRAPHIC_DATA]" at bounding box center [543, 238] width 447 height 13
